Goal: Check status: Check status

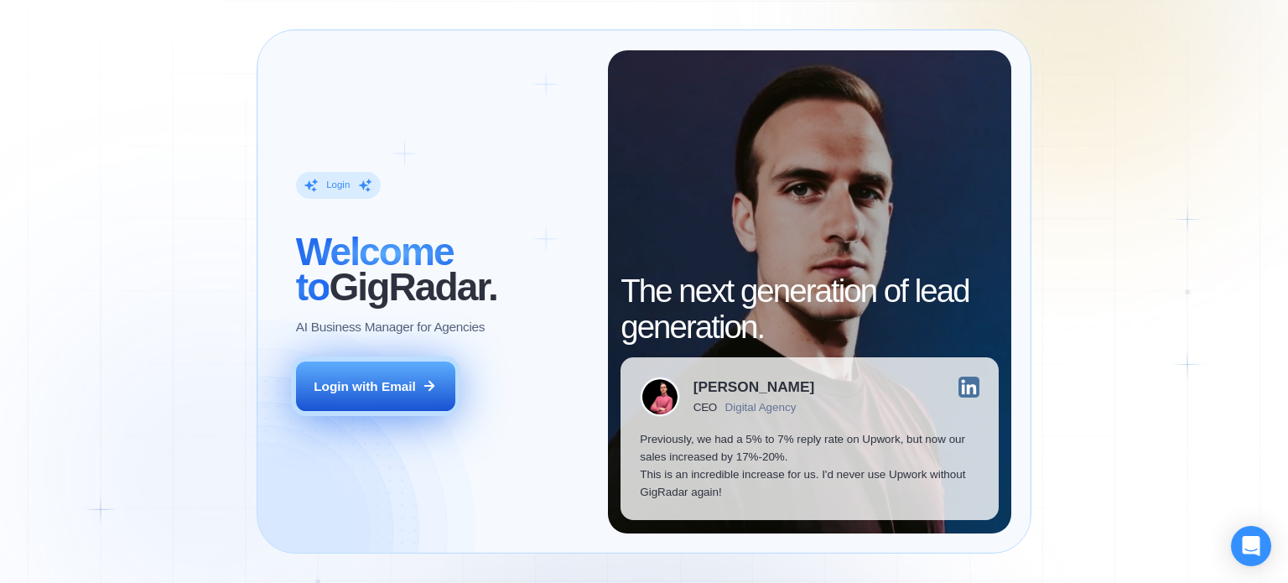
click at [376, 394] on div "Login with Email" at bounding box center [365, 386] width 102 height 18
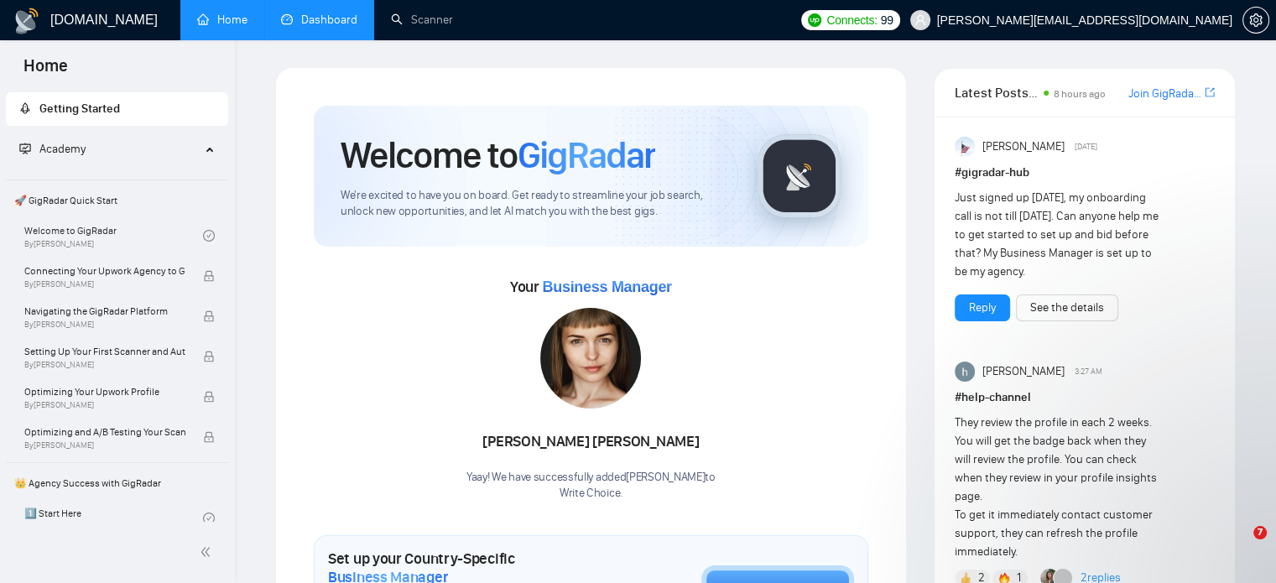
click at [321, 15] on link "Dashboard" at bounding box center [319, 20] width 76 height 14
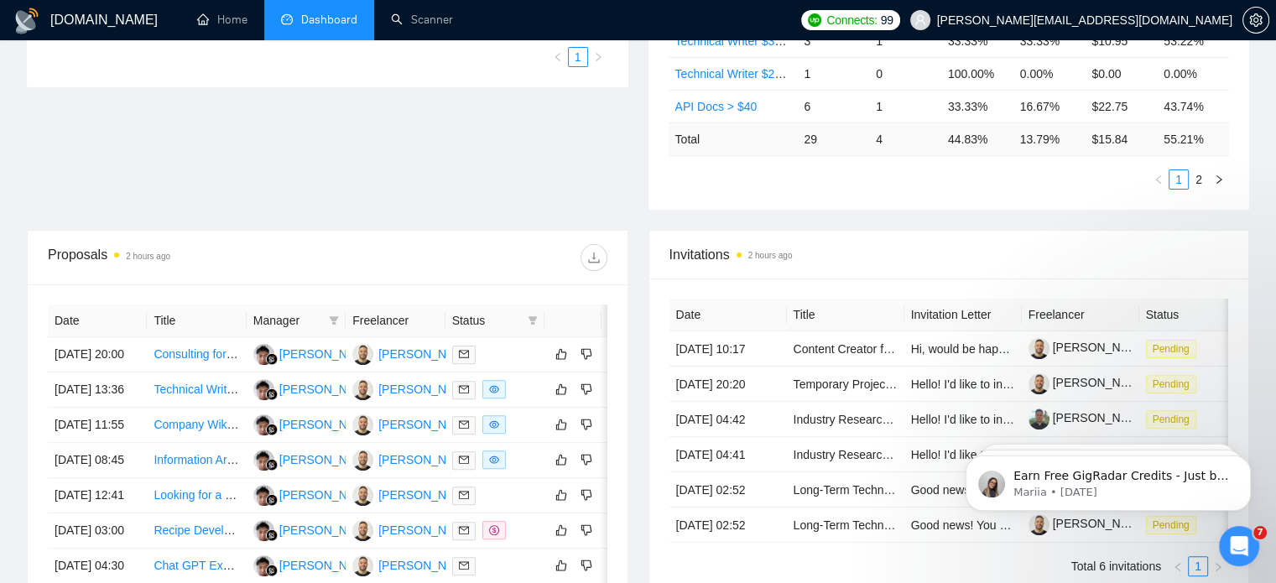
scroll to position [587, 0]
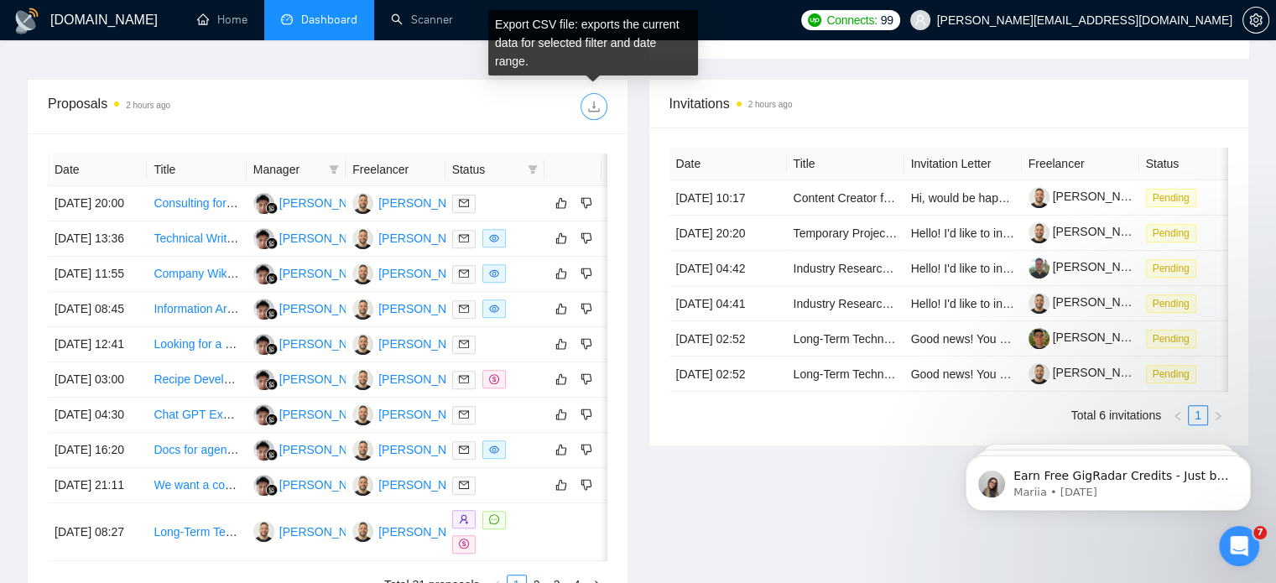
click at [597, 100] on icon "download" at bounding box center [593, 106] width 13 height 13
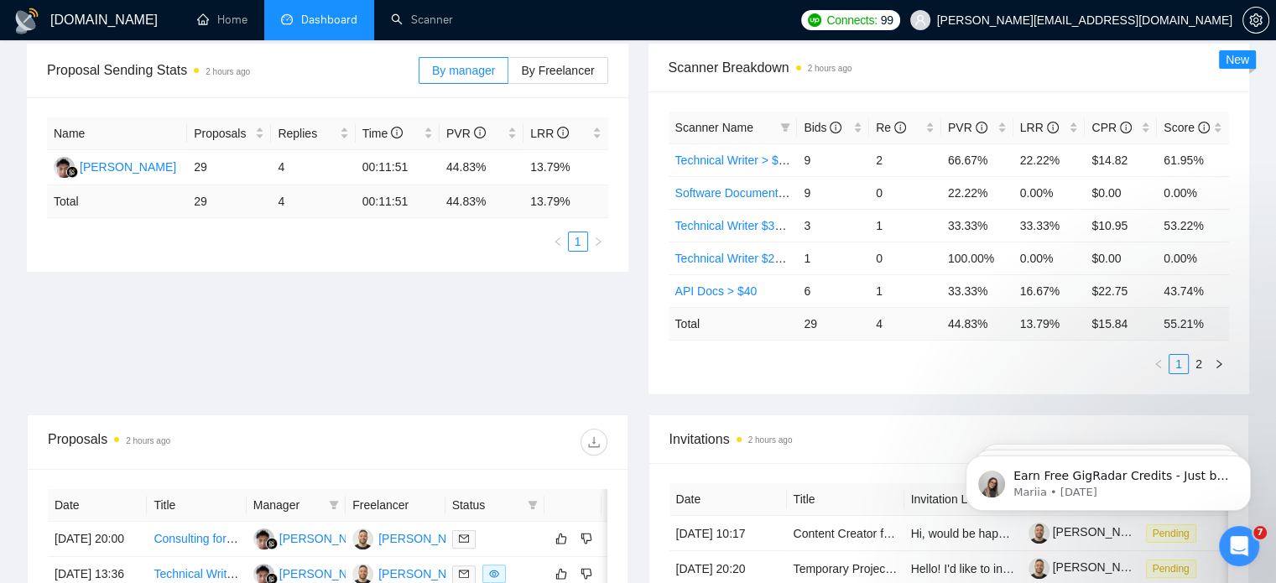
scroll to position [0, 0]
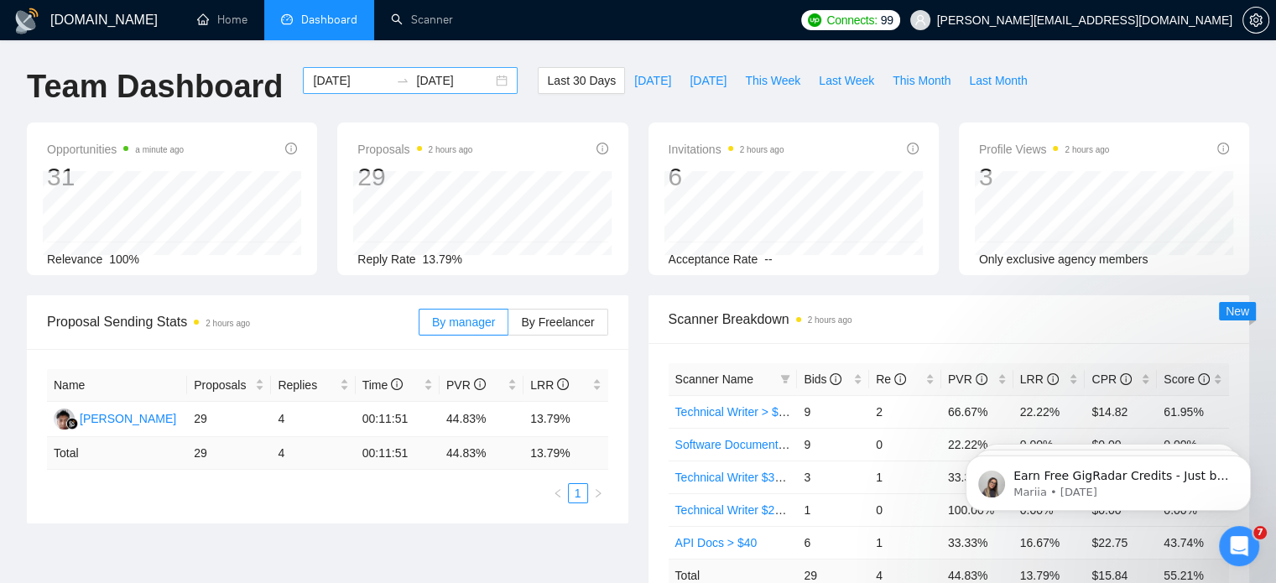
click at [483, 78] on div "[DATE] [DATE]" at bounding box center [410, 80] width 215 height 27
click at [721, 6] on ul "Home Dashboard Scanner" at bounding box center [483, 20] width 618 height 40
click at [484, 80] on div "[DATE] [DATE]" at bounding box center [410, 80] width 215 height 27
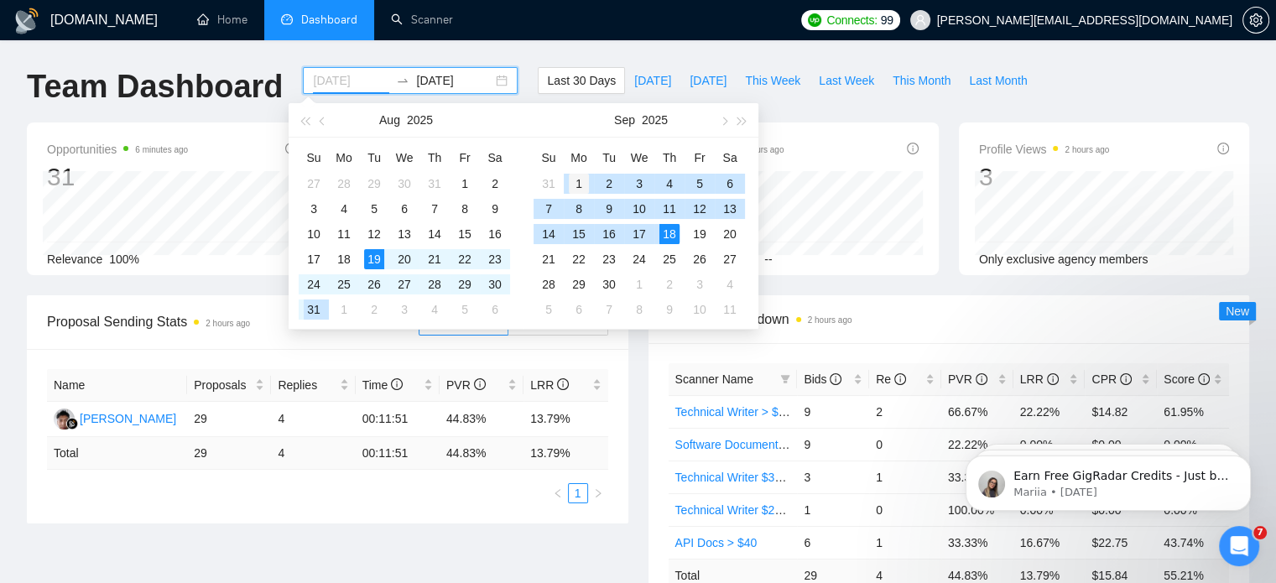
type input "[DATE]"
click at [582, 190] on div "1" at bounding box center [579, 184] width 20 height 20
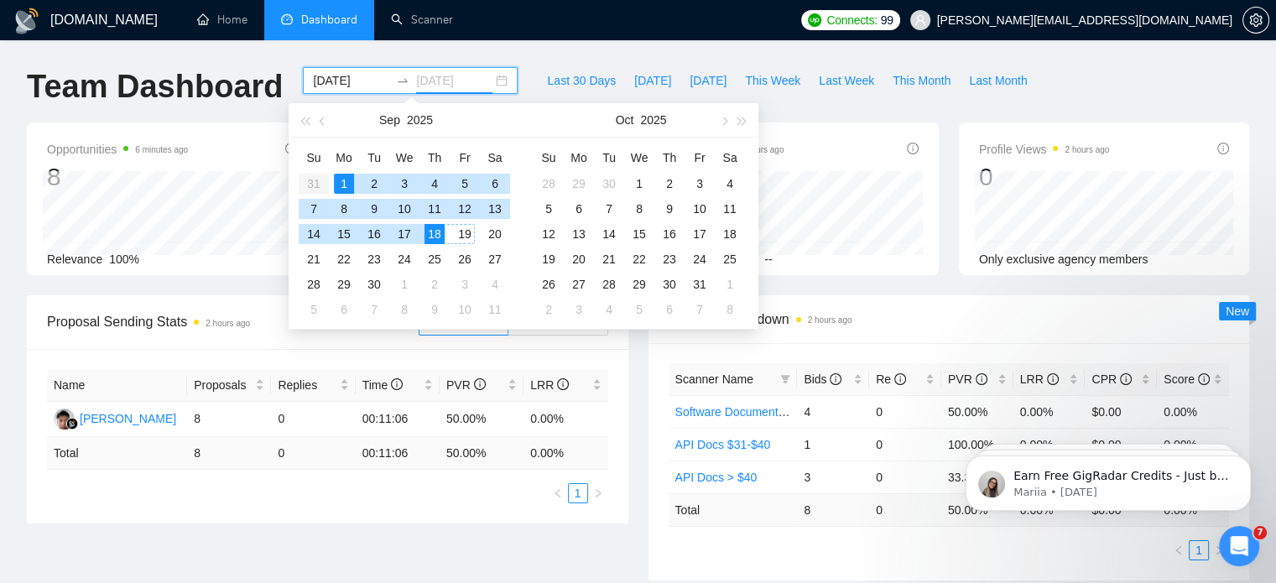
type input "[DATE]"
click at [433, 224] on div "18" at bounding box center [434, 234] width 20 height 20
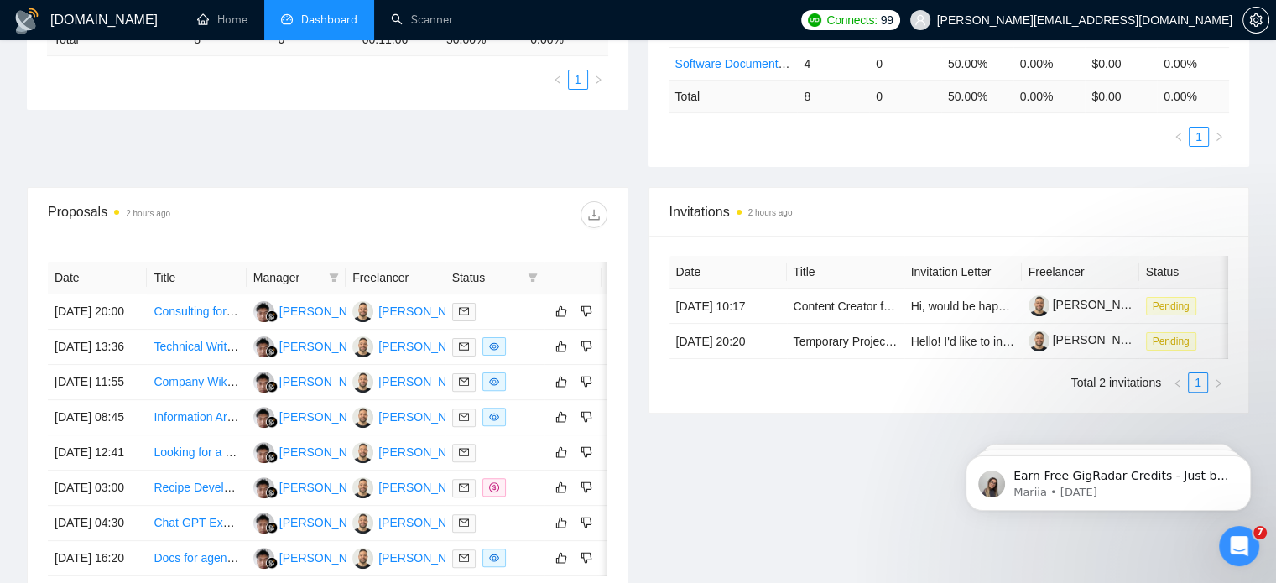
scroll to position [419, 0]
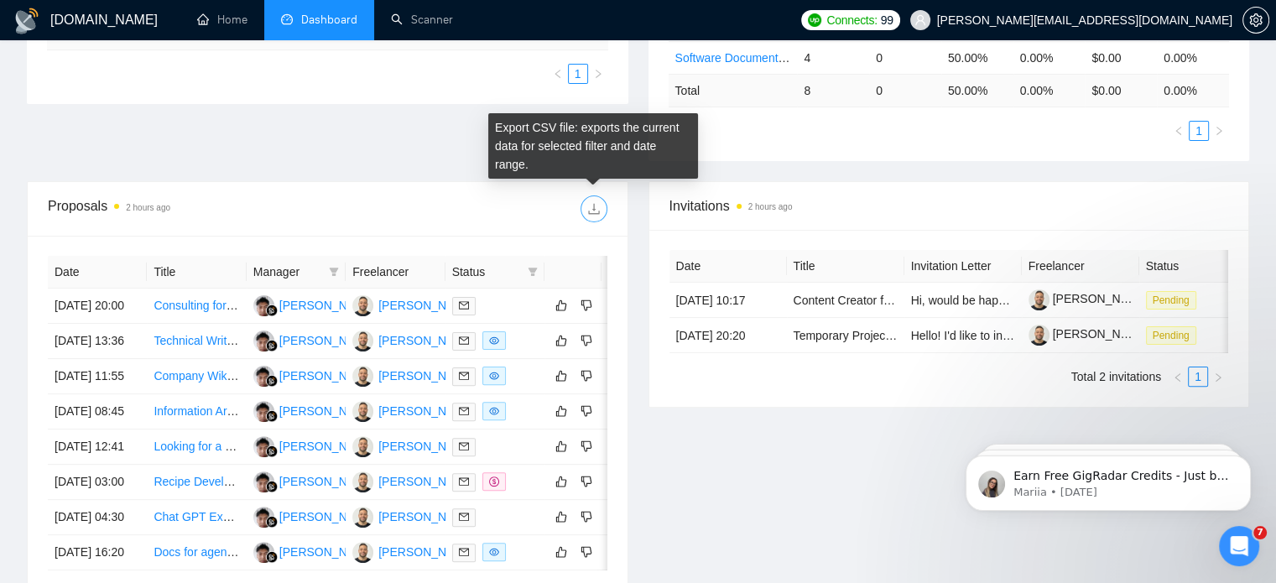
click at [590, 209] on icon "download" at bounding box center [593, 208] width 13 height 13
